Goal: Entertainment & Leisure: Consume media (video, audio)

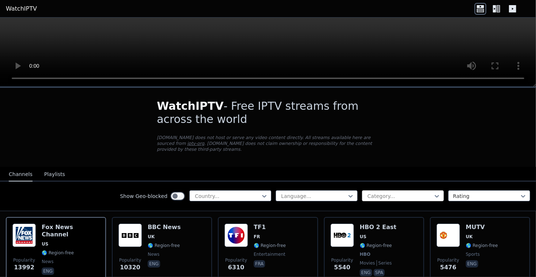
click at [405, 194] on div at bounding box center [400, 195] width 67 height 7
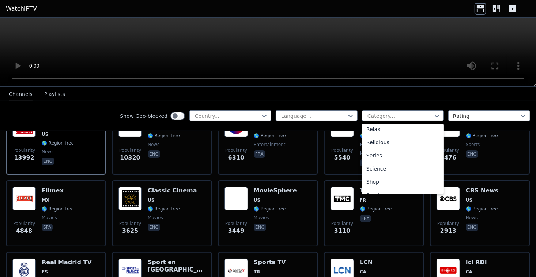
scroll to position [289, 0]
click at [392, 158] on div "Sports" at bounding box center [403, 159] width 82 height 13
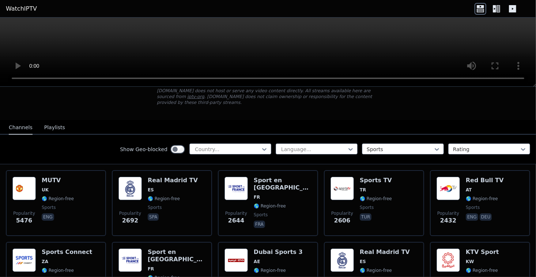
scroll to position [37, 0]
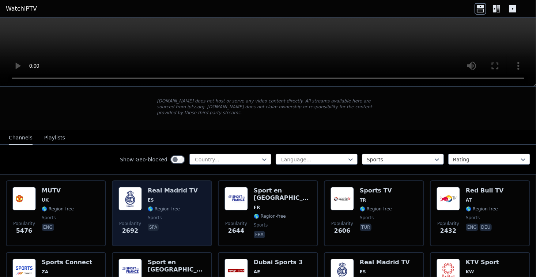
click at [170, 198] on span "ES" at bounding box center [173, 200] width 50 height 6
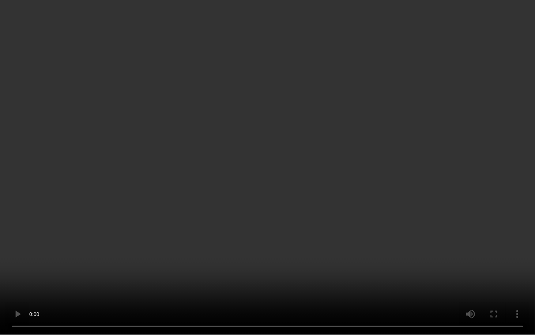
click at [501, 250] on video at bounding box center [267, 167] width 535 height 335
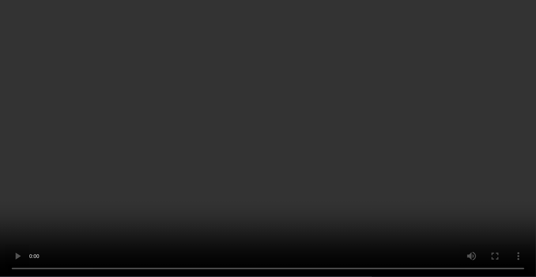
scroll to position [73, 0]
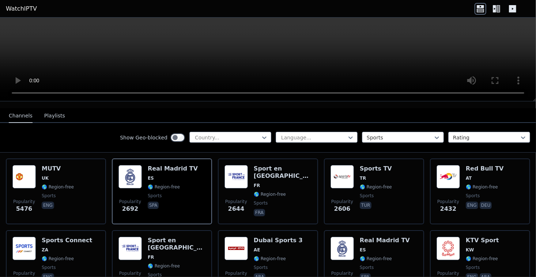
drag, startPoint x: 174, startPoint y: 210, endPoint x: 57, endPoint y: 128, distance: 143.0
click at [57, 128] on div "Show Geo-blocked Country... Language... Sports Rating" at bounding box center [268, 138] width 536 height 30
click at [55, 113] on button "Playlists" at bounding box center [54, 116] width 21 height 14
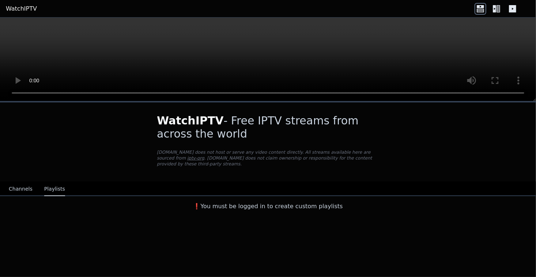
scroll to position [0, 0]
click at [17, 185] on button "Channels" at bounding box center [21, 189] width 24 height 14
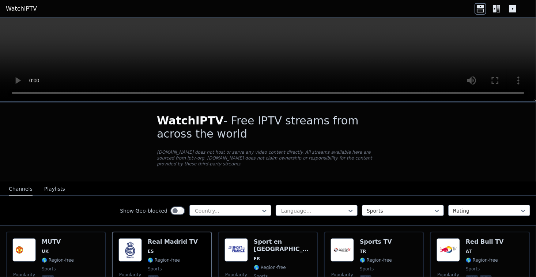
scroll to position [73, 0]
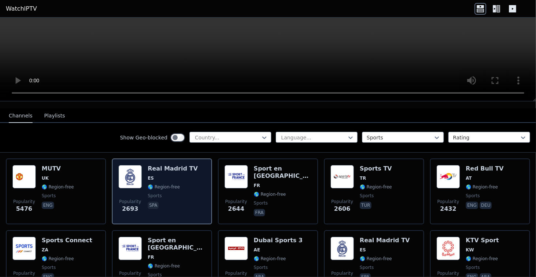
drag, startPoint x: 174, startPoint y: 196, endPoint x: 174, endPoint y: 206, distance: 9.5
click at [174, 206] on span "spa" at bounding box center [173, 205] width 50 height 9
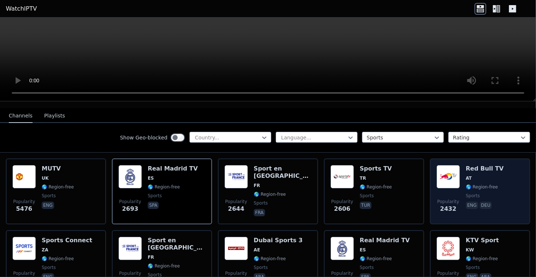
click at [487, 176] on span "AT" at bounding box center [485, 178] width 38 height 6
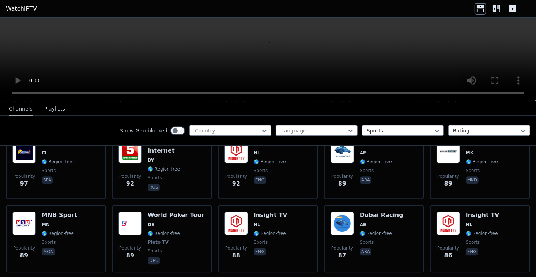
scroll to position [1426, 0]
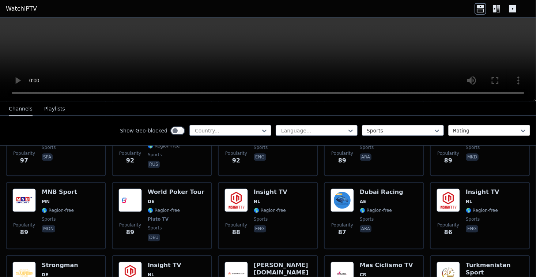
click at [463, 131] on div at bounding box center [486, 130] width 67 height 7
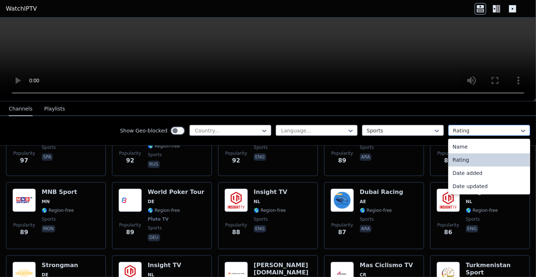
click at [463, 131] on div at bounding box center [486, 130] width 67 height 7
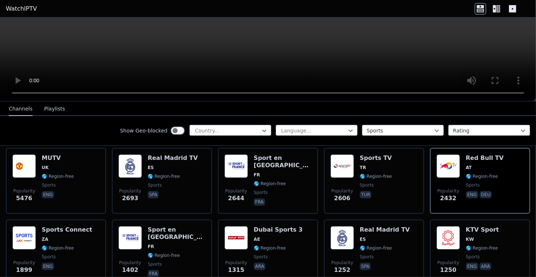
scroll to position [0, 0]
